Goal: Use online tool/utility

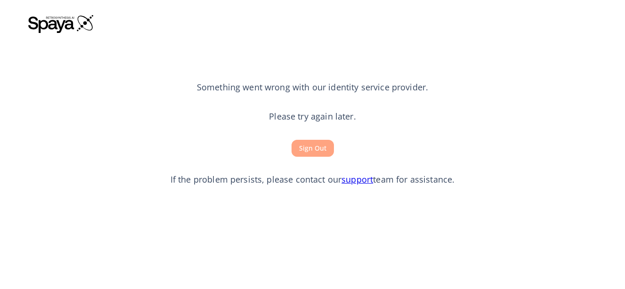
click at [314, 153] on button "Sign Out" at bounding box center [313, 148] width 42 height 17
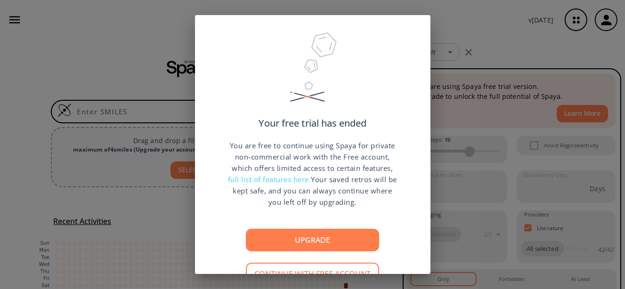
drag, startPoint x: 484, startPoint y: 11, endPoint x: 467, endPoint y: 22, distance: 20.1
click at [484, 12] on div "Your free trial has ended You are free to continue using Spaya for private non-…" at bounding box center [312, 144] width 625 height 289
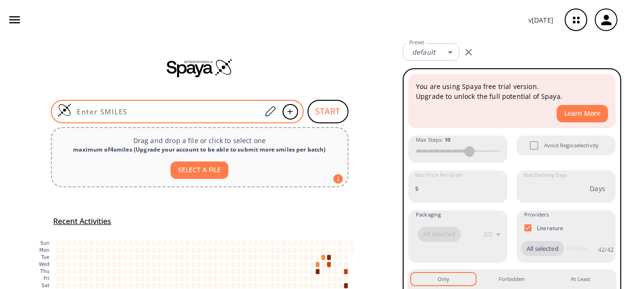
click at [223, 110] on input at bounding box center [167, 111] width 190 height 9
paste input "O=C1CC(C)(C)CC(C2=CC=C(Cl)C=C2)=C1CCl"
type input "O=C1CC(C)(C)CC(C2=CC=C(Cl)C=C2)=C1CCl"
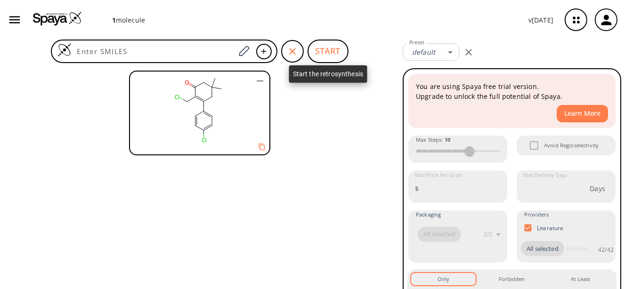
click at [330, 49] on button "START" at bounding box center [328, 52] width 41 height 24
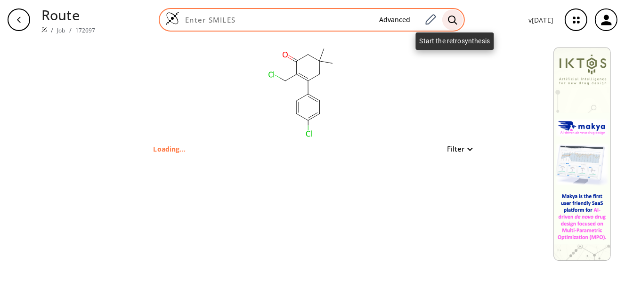
click at [457, 20] on icon at bounding box center [452, 20] width 9 height 10
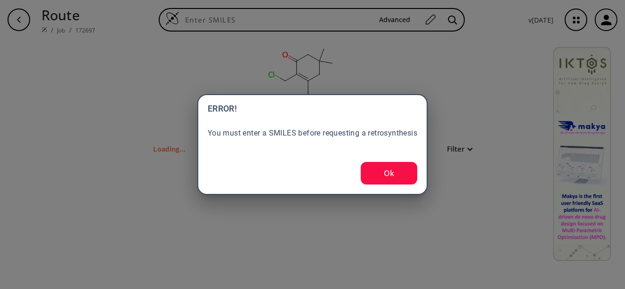
click at [419, 142] on div "ERROR! You must enter a SMILES before requesting a retrosynthesis Ok" at bounding box center [312, 144] width 230 height 101
click at [363, 168] on button "Ok" at bounding box center [389, 173] width 57 height 23
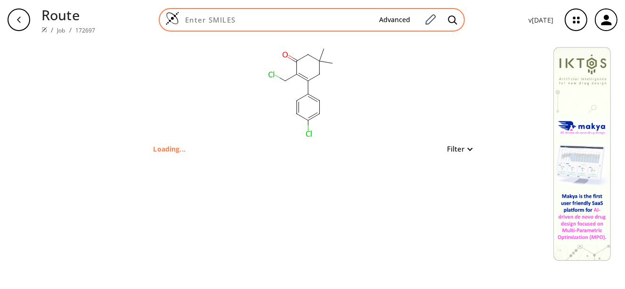
click at [341, 14] on div "Advanced" at bounding box center [312, 20] width 306 height 24
paste input "O=C1CC(C)(C)CC(C2=CC=C(Cl)C=C2)=C1CCl"
type input "O=C1CC(C)(C)CC(C2=CC=C(Cl)C=C2)=C1CCl"
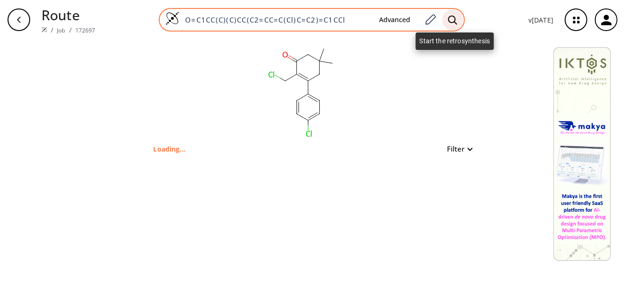
click at [457, 20] on icon at bounding box center [453, 19] width 9 height 9
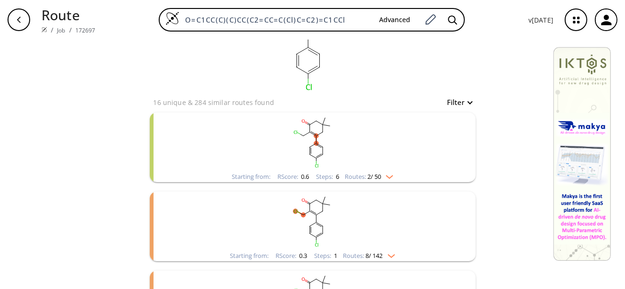
scroll to position [103, 0]
